Goal: Ask a question

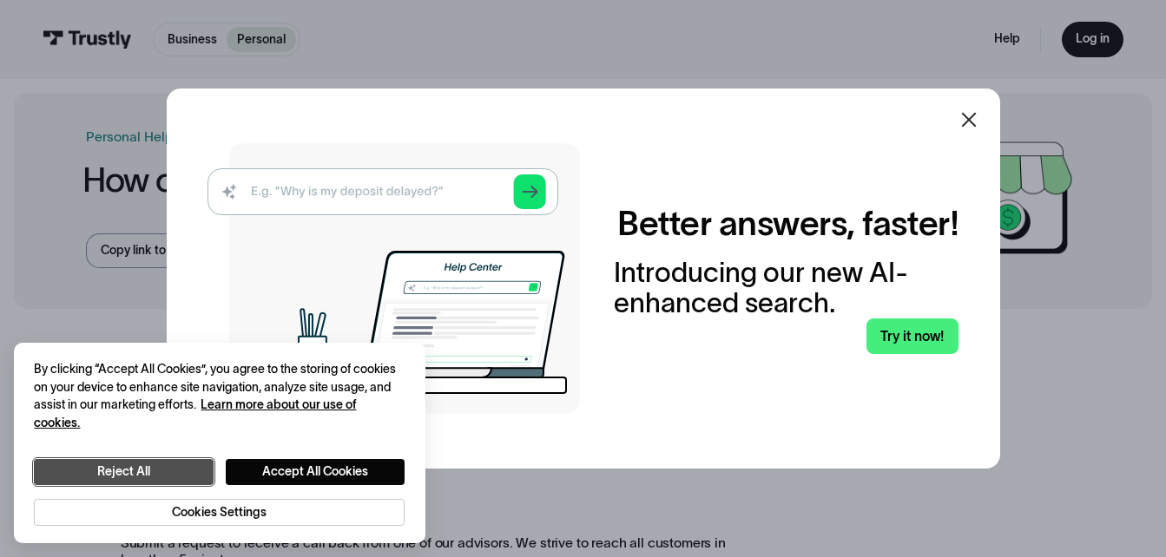
click at [126, 470] on button "Reject All" at bounding box center [123, 472] width 179 height 26
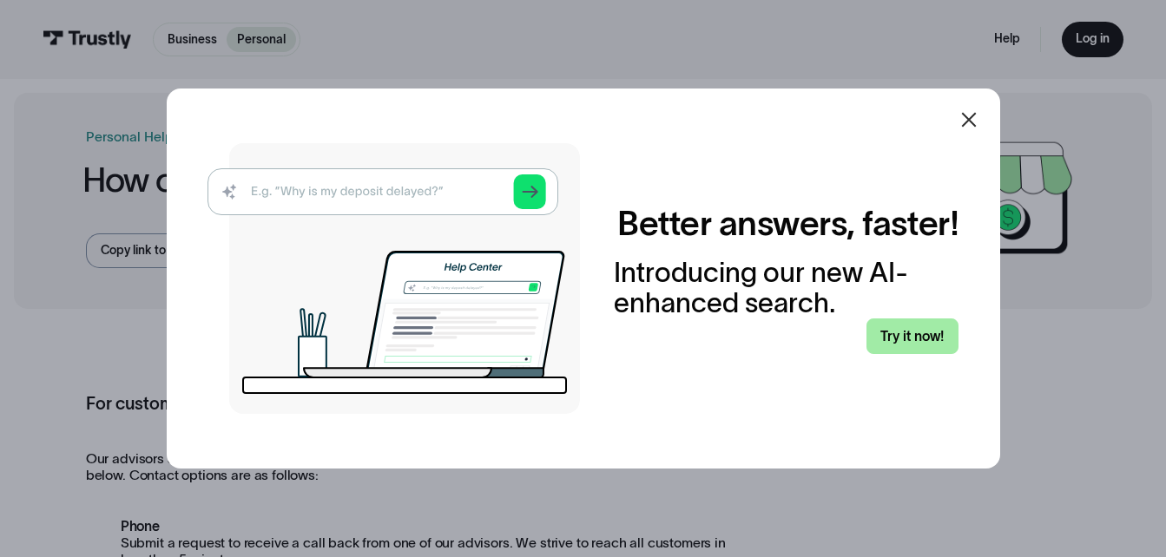
click at [921, 341] on link "Try it now!" at bounding box center [912, 337] width 93 height 36
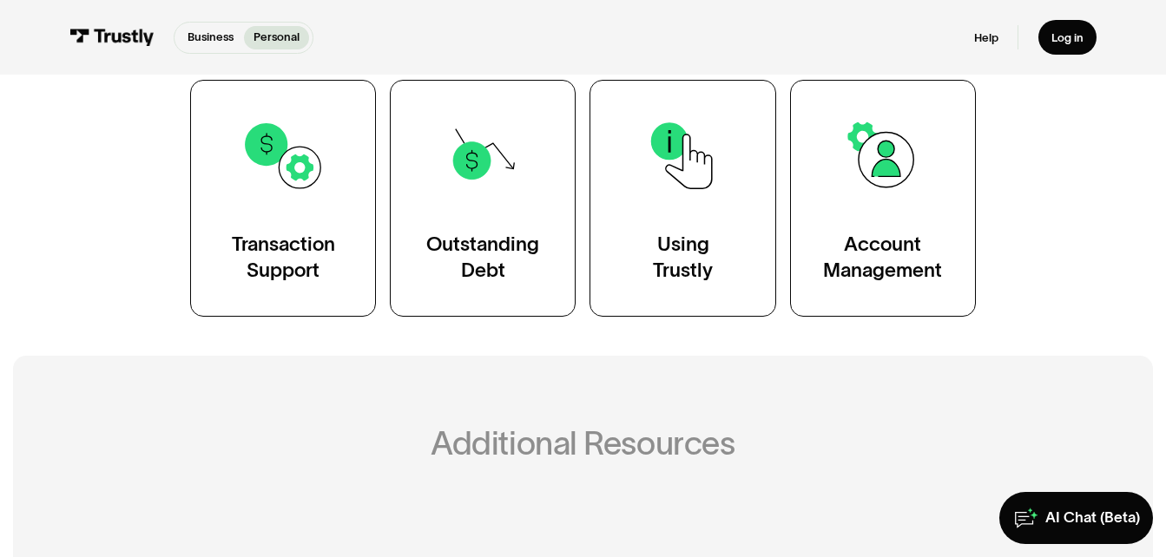
scroll to position [347, 0]
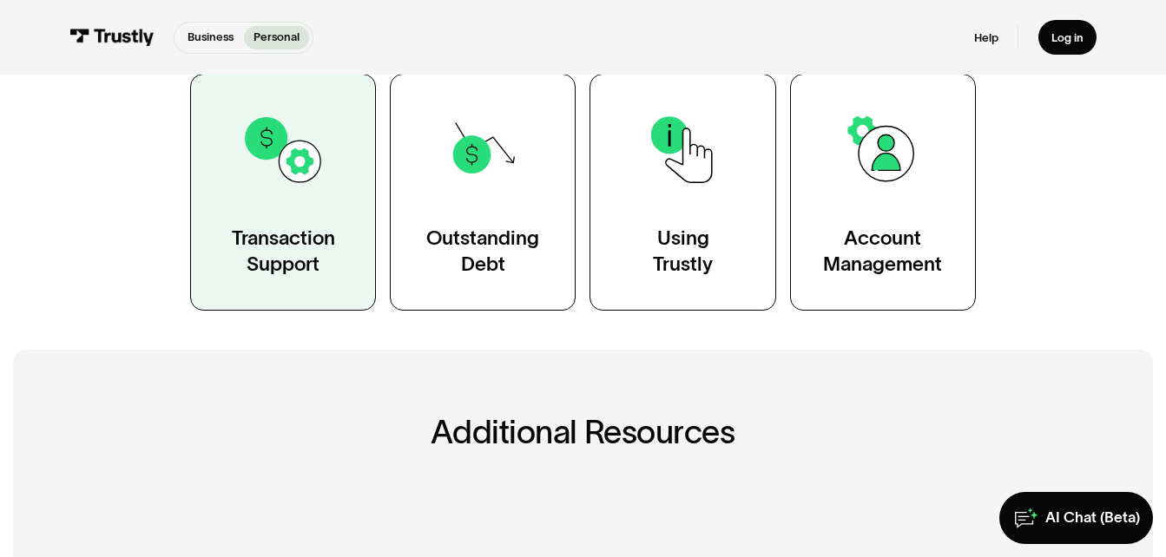
click at [298, 251] on div "Transaction Support" at bounding box center [283, 251] width 103 height 52
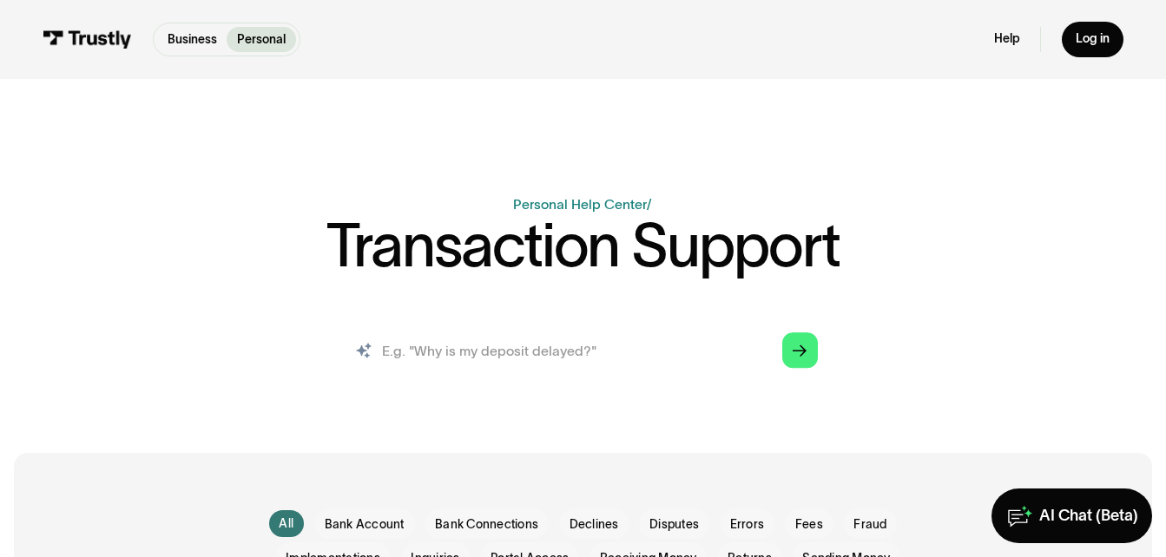
click at [493, 360] on input "search" at bounding box center [582, 350] width 497 height 55
click at [581, 350] on input "search" at bounding box center [582, 350] width 497 height 55
click at [417, 351] on input "search" at bounding box center [582, 350] width 497 height 55
type input "why is my deposit not sent to Bet365"
click at [800, 358] on icon "Arrow Right" at bounding box center [799, 352] width 14 height 15
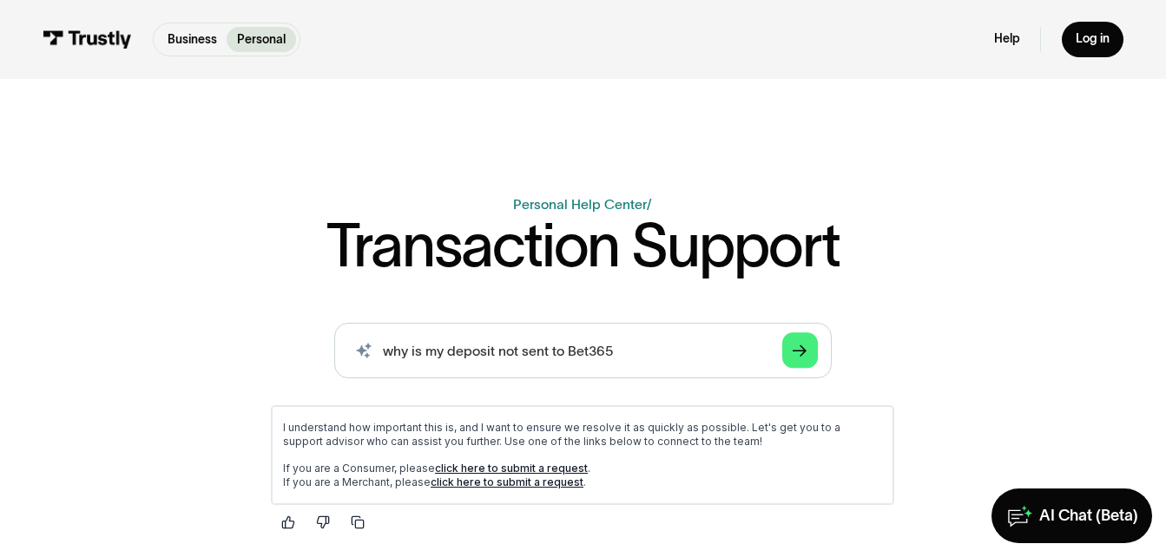
click at [1041, 423] on div "AI-powered search ( 1 / 4 ) Type your question and our smart search will find y…" at bounding box center [583, 479] width 994 height 312
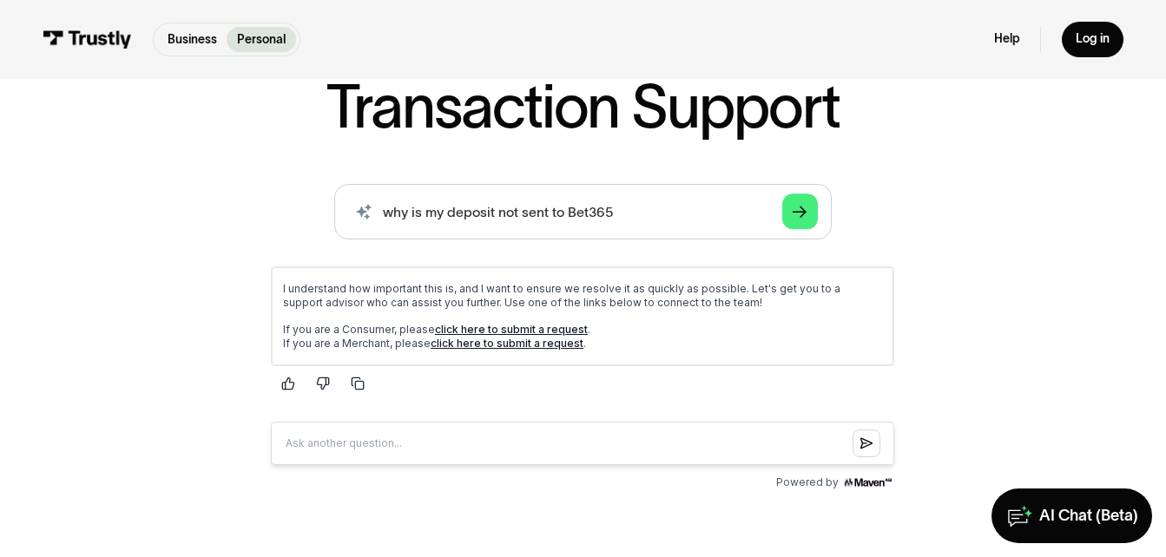
scroll to position [174, 0]
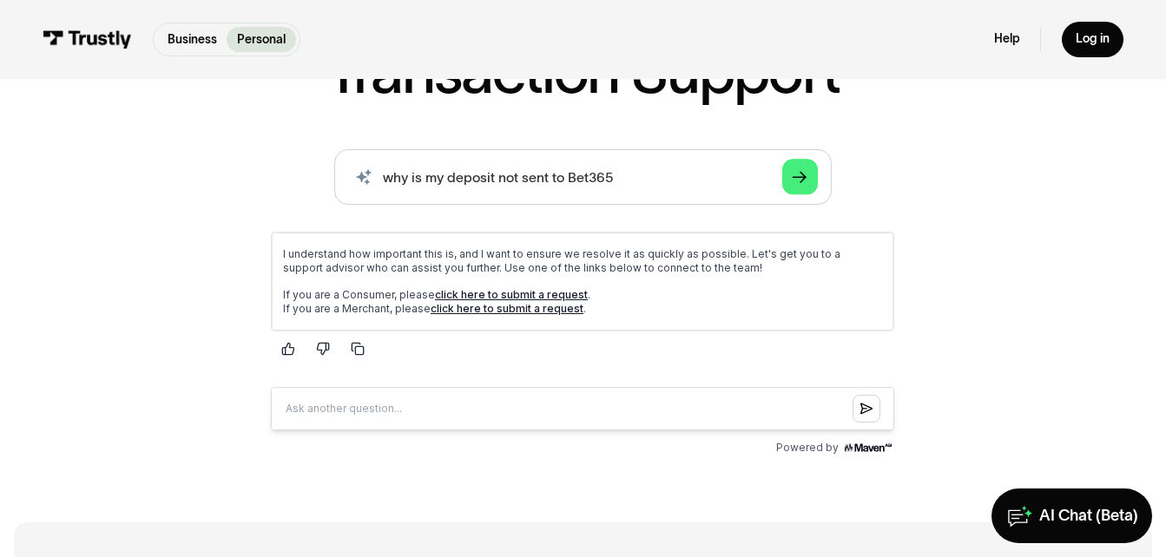
click at [468, 295] on link "click here to submit a request" at bounding box center [511, 294] width 153 height 13
